Goal: Navigation & Orientation: Find specific page/section

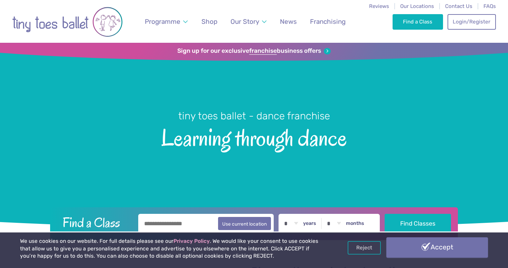
click at [422, 246] on link "Accept" at bounding box center [437, 248] width 102 height 20
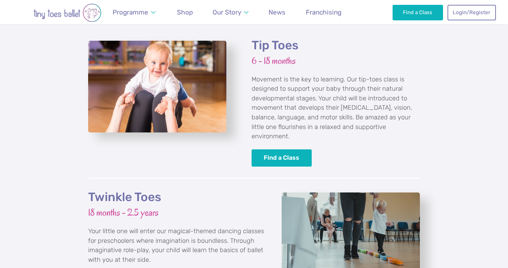
scroll to position [660, 0]
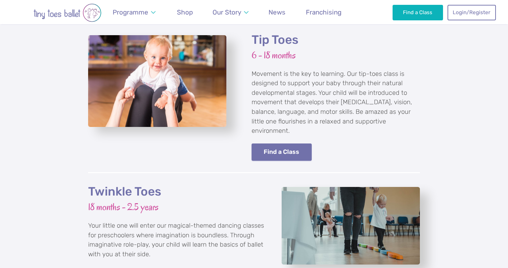
click at [271, 144] on link "Find a Class" at bounding box center [281, 153] width 60 height 18
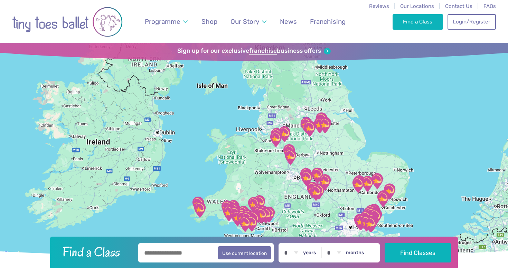
click at [183, 255] on input "text" at bounding box center [205, 252] width 135 height 19
click at [263, 254] on button "Use current location" at bounding box center [244, 252] width 53 height 13
type input "**********"
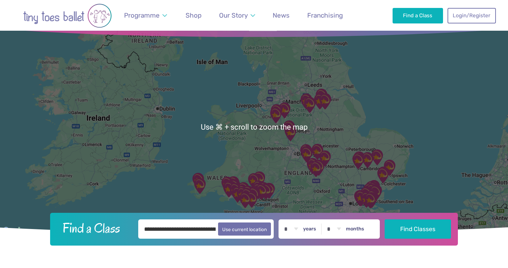
scroll to position [25, 0]
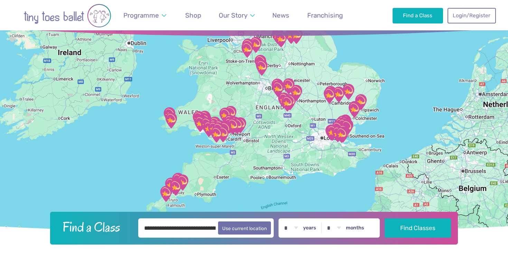
drag, startPoint x: 285, startPoint y: 157, endPoint x: 251, endPoint y: 96, distance: 70.2
click at [251, 96] on div at bounding box center [254, 126] width 508 height 216
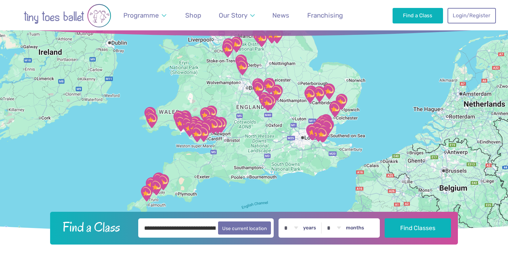
drag, startPoint x: 294, startPoint y: 147, endPoint x: 281, endPoint y: 142, distance: 14.2
click at [281, 142] on div at bounding box center [254, 126] width 508 height 216
click at [312, 138] on img "The Gerald Miskin Memorial Hall" at bounding box center [317, 133] width 17 height 17
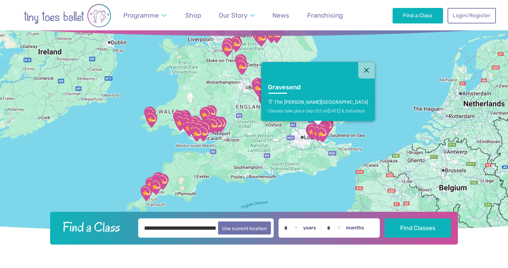
click at [312, 138] on img "The Gerald Miskin Memorial Hall" at bounding box center [317, 133] width 17 height 17
click at [362, 70] on button "Close" at bounding box center [366, 70] width 17 height 17
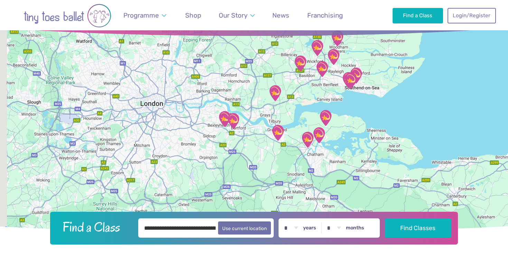
drag, startPoint x: 289, startPoint y: 158, endPoint x: 315, endPoint y: 45, distance: 115.8
click at [315, 45] on img "Runwell Village Hall" at bounding box center [316, 47] width 17 height 17
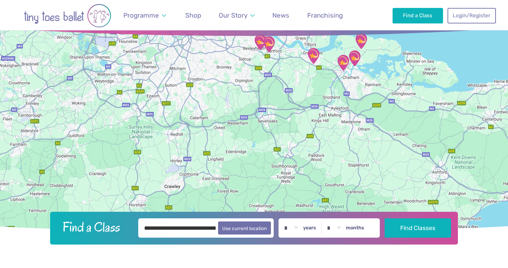
drag, startPoint x: 279, startPoint y: 151, endPoint x: 315, endPoint y: 75, distance: 84.0
click at [315, 75] on div at bounding box center [254, 126] width 508 height 216
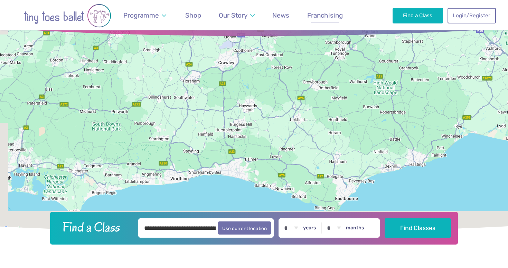
drag, startPoint x: 283, startPoint y: 121, endPoint x: 334, endPoint y: 13, distance: 120.0
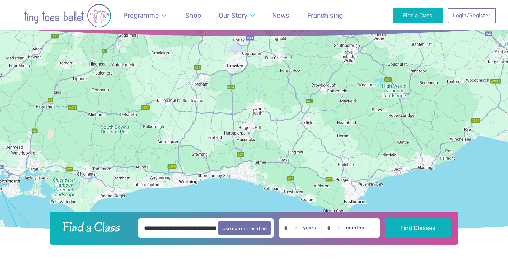
drag, startPoint x: 293, startPoint y: 90, endPoint x: 293, endPoint y: 136, distance: 45.9
click at [293, 136] on div at bounding box center [254, 126] width 508 height 216
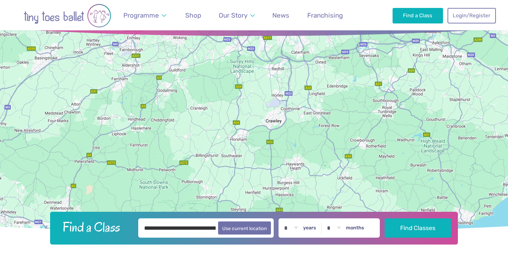
drag, startPoint x: 289, startPoint y: 78, endPoint x: 330, endPoint y: 130, distance: 66.1
click at [330, 130] on div at bounding box center [254, 126] width 508 height 216
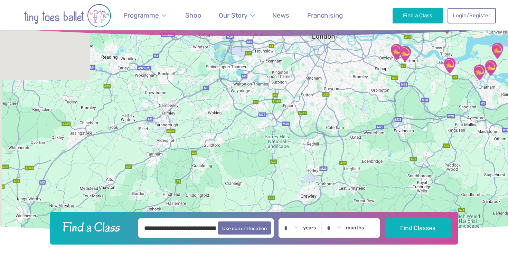
drag, startPoint x: 268, startPoint y: 79, endPoint x: 302, endPoint y: 156, distance: 83.8
click at [302, 156] on div at bounding box center [254, 126] width 508 height 216
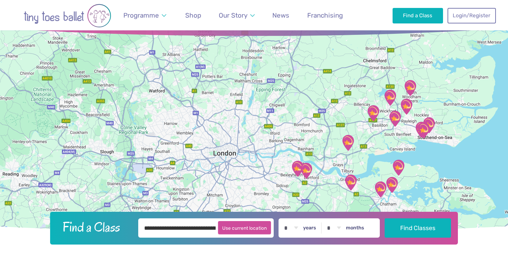
drag, startPoint x: 331, startPoint y: 109, endPoint x: 235, endPoint y: 229, distance: 154.0
click at [235, 228] on header "**********" at bounding box center [254, 131] width 508 height 227
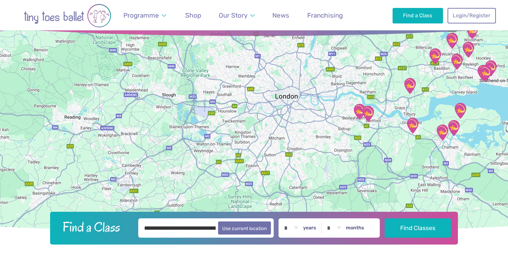
drag, startPoint x: 320, startPoint y: 145, endPoint x: 382, endPoint y: 84, distance: 86.9
click at [382, 84] on div at bounding box center [254, 126] width 508 height 216
